Goal: Information Seeking & Learning: Check status

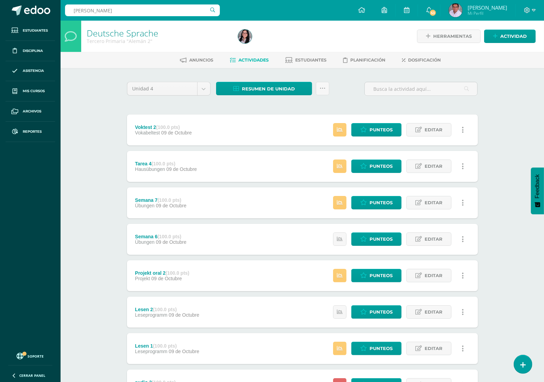
type input "MArtin herrera"
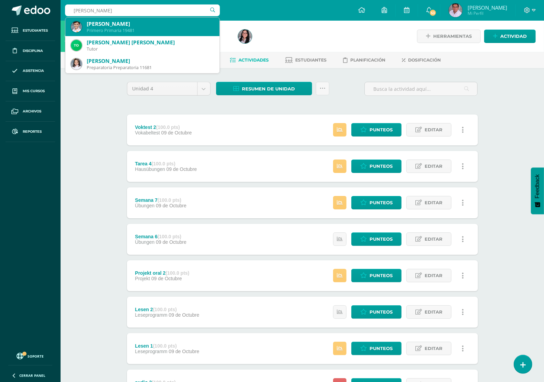
click at [153, 31] on div "Primero Primaria 19481" at bounding box center [150, 31] width 127 height 6
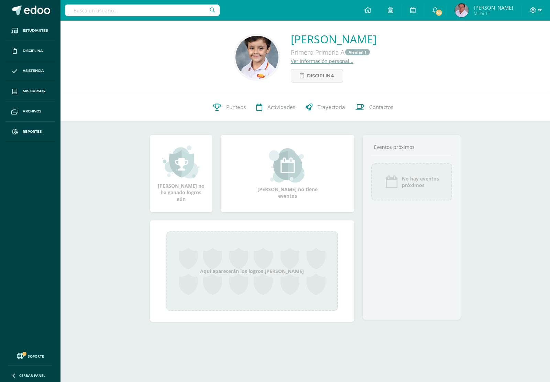
click at [167, 10] on input "text" at bounding box center [142, 10] width 155 height 12
click at [231, 107] on span "Punteos" at bounding box center [236, 107] width 20 height 7
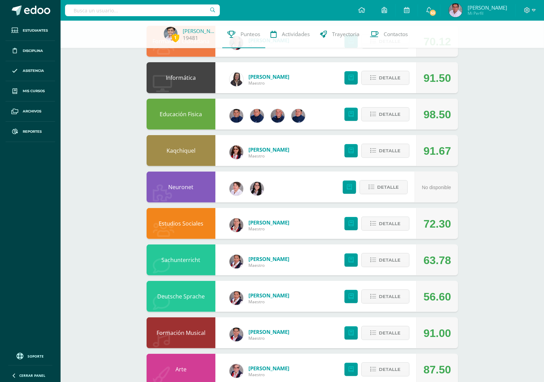
scroll to position [172, 0]
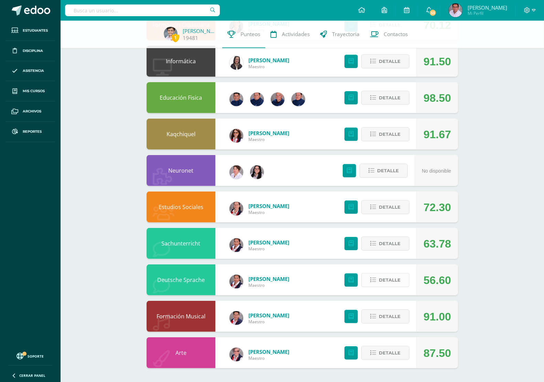
click at [400, 283] on span "Detalle" at bounding box center [390, 280] width 22 height 13
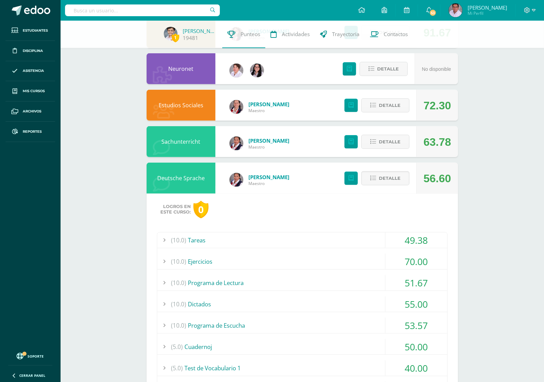
scroll to position [301, 0]
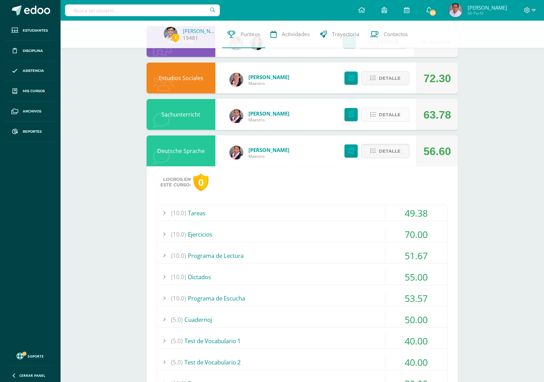
click at [387, 116] on span "Detalle" at bounding box center [390, 114] width 22 height 13
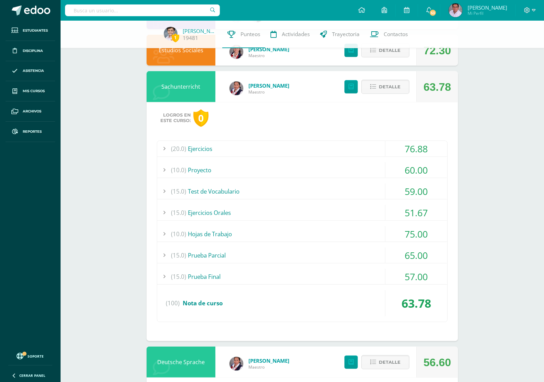
scroll to position [344, 0]
